Goal: Find specific page/section: Find specific page/section

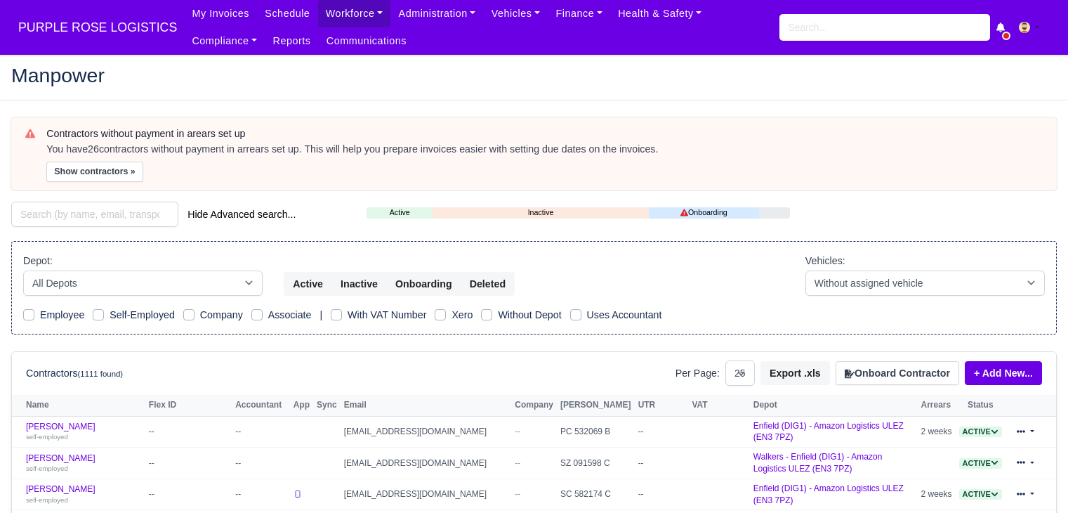
select select "25"
click at [559, 18] on link "Finance" at bounding box center [579, 13] width 63 height 27
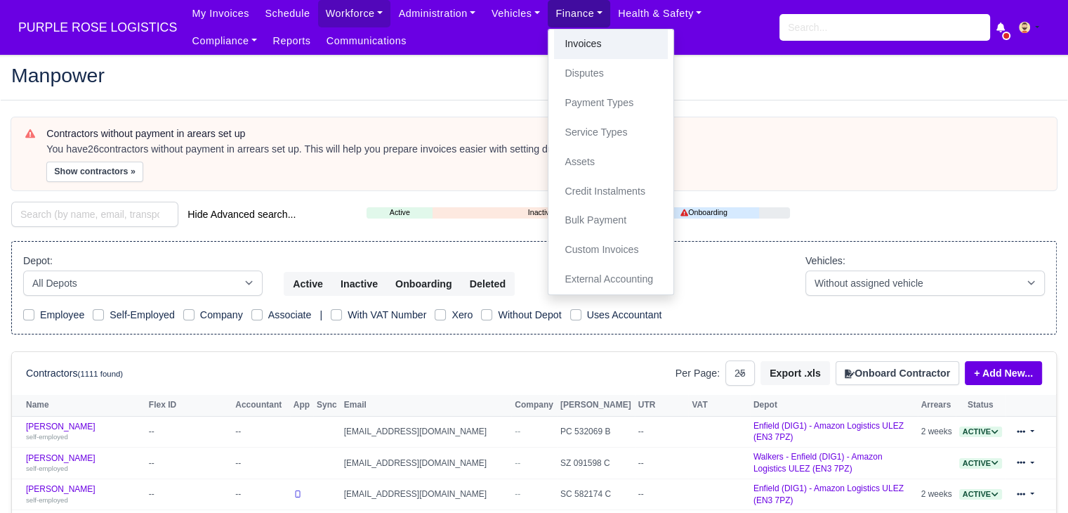
click at [570, 46] on link "Invoices" at bounding box center [611, 43] width 114 height 29
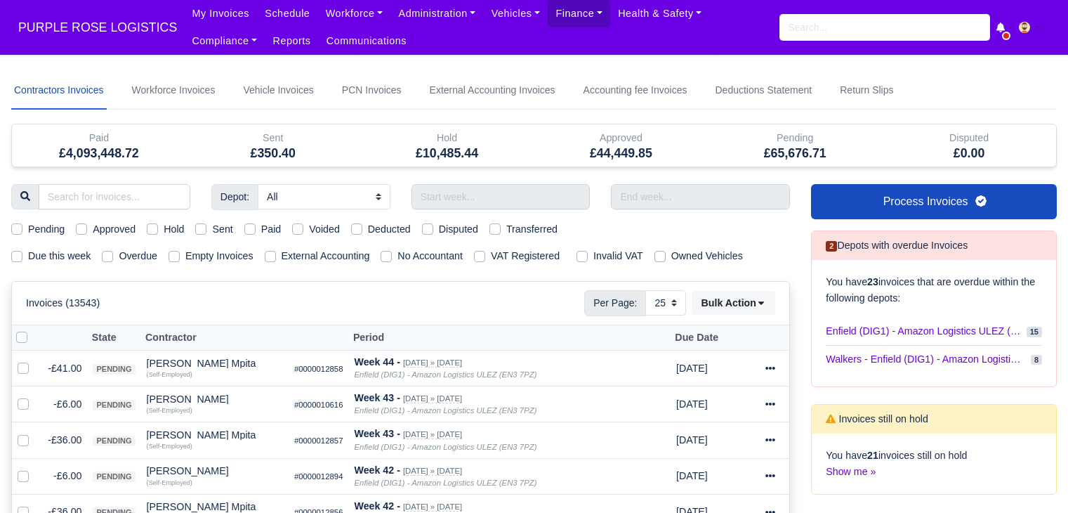
select select "25"
click at [458, 206] on input "text" at bounding box center [501, 196] width 179 height 25
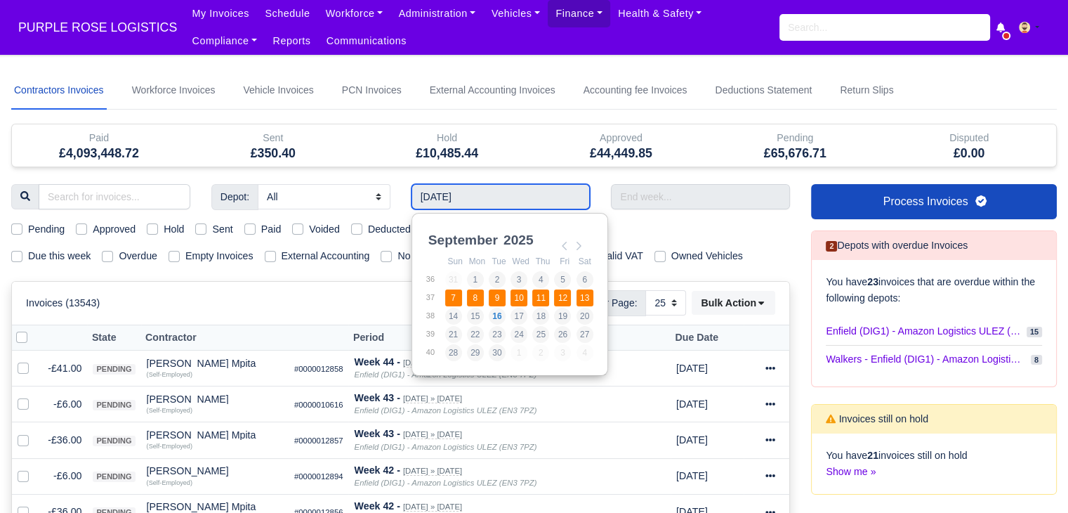
type input "[DATE] - [DATE]"
